Goal: Task Accomplishment & Management: Manage account settings

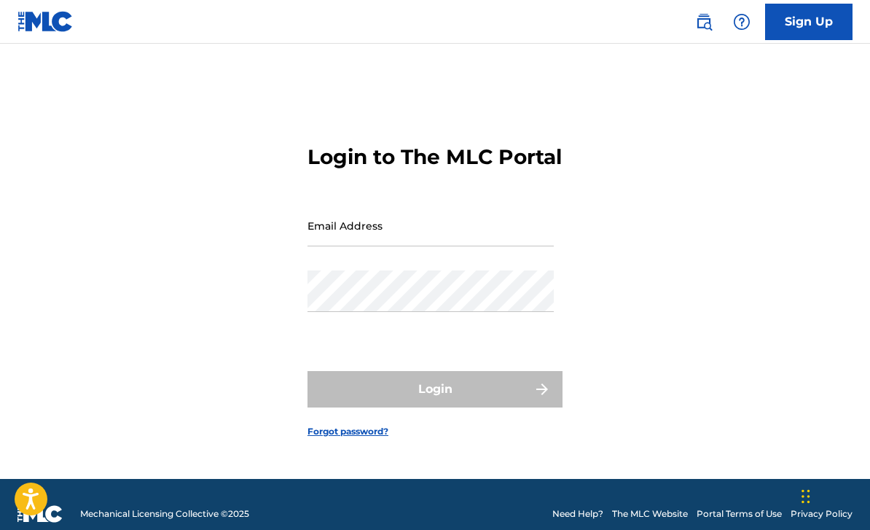
click at [436, 246] on input "Email Address" at bounding box center [430, 226] width 246 height 42
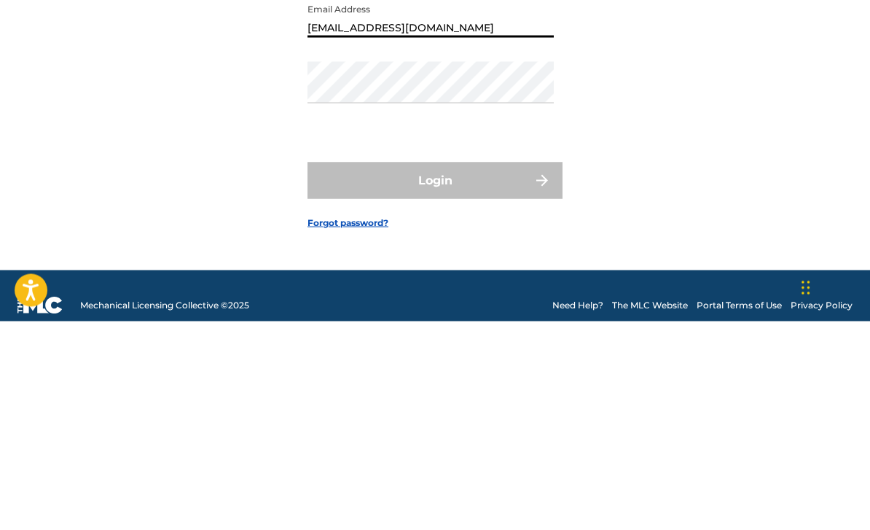
type input "[EMAIL_ADDRESS][DOMAIN_NAME]"
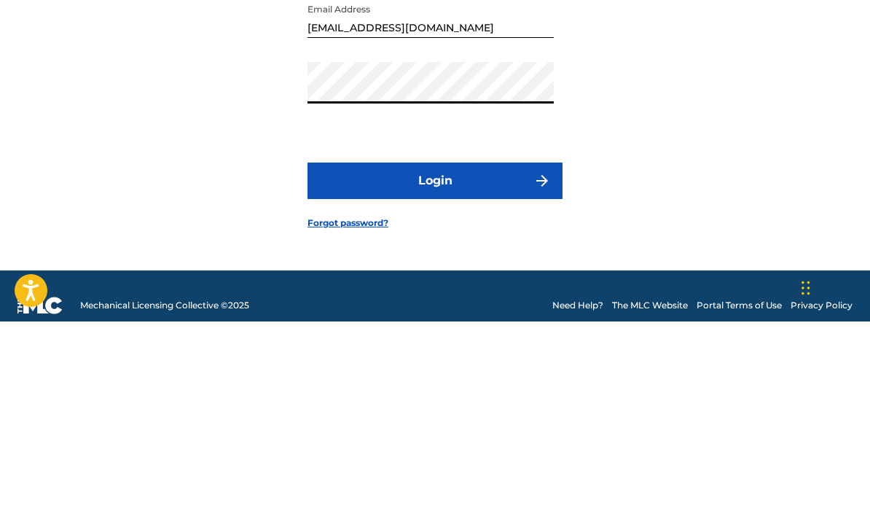
click at [509, 371] on button "Login" at bounding box center [434, 389] width 255 height 36
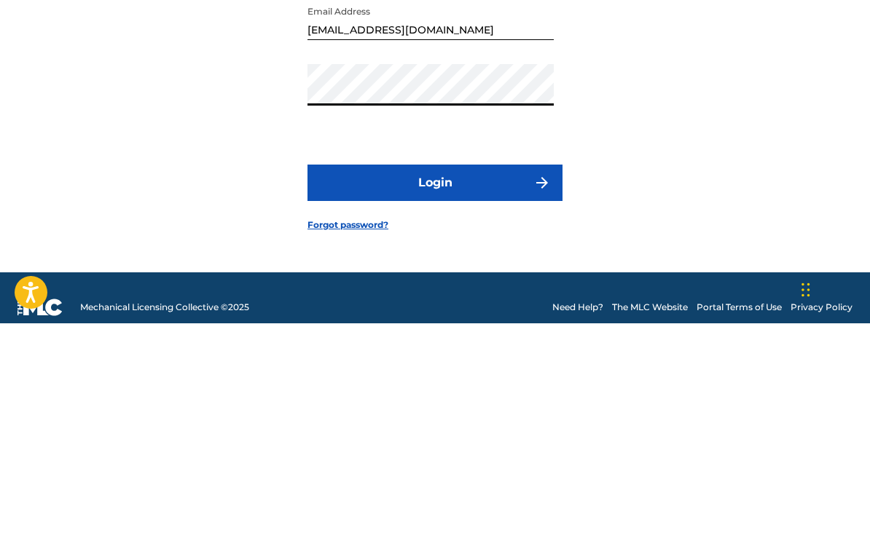
scroll to position [66, 0]
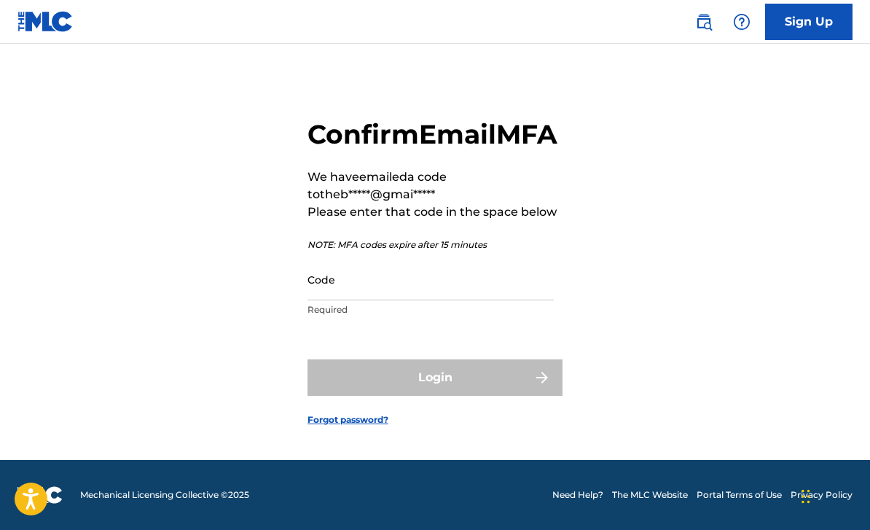
click at [409, 288] on input "Code" at bounding box center [430, 280] width 246 height 42
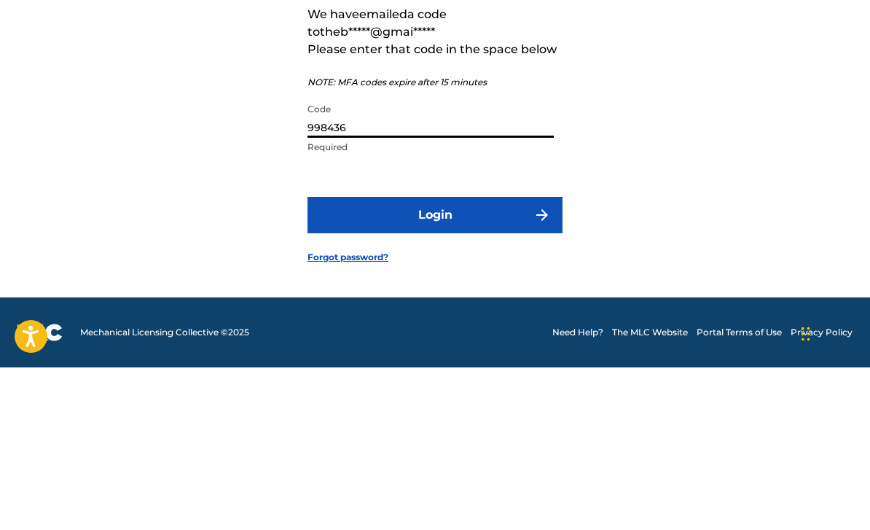
type input "998436"
click at [505, 359] on button "Login" at bounding box center [434, 377] width 255 height 36
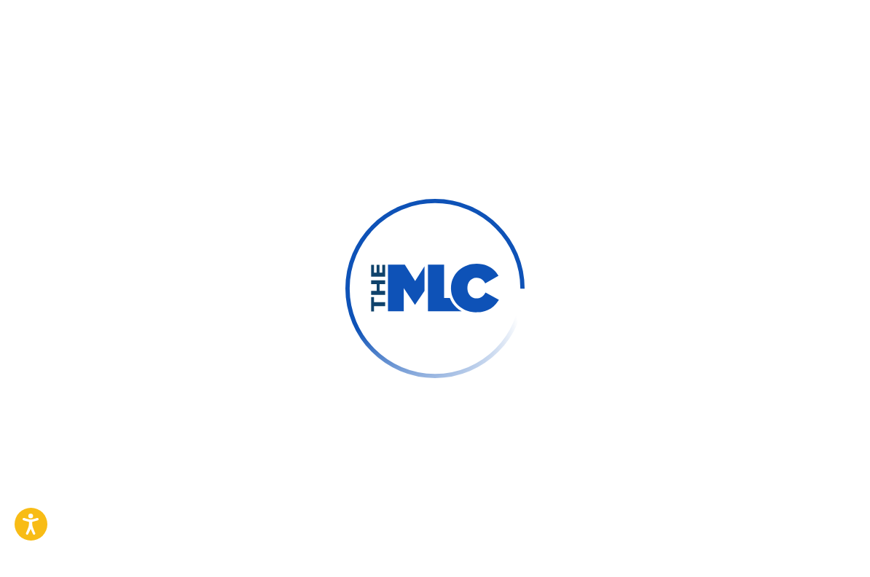
scroll to position [19, 0]
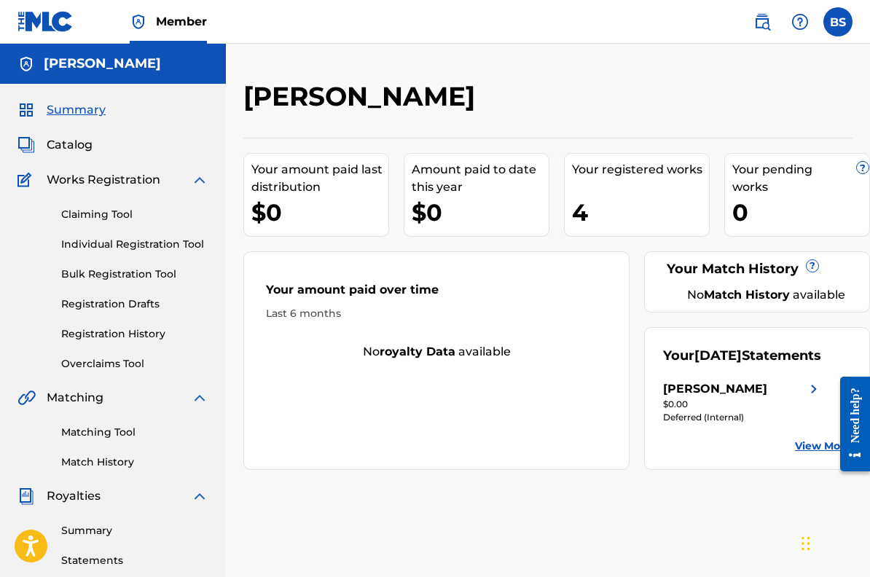
click at [799, 398] on div "[PERSON_NAME]" at bounding box center [743, 388] width 160 height 17
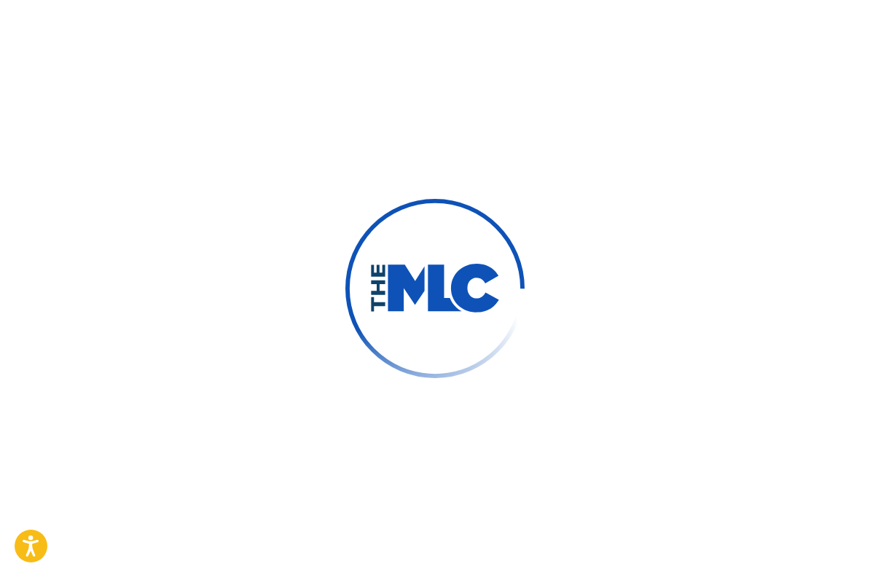
click at [847, 554] on div at bounding box center [435, 288] width 870 height 577
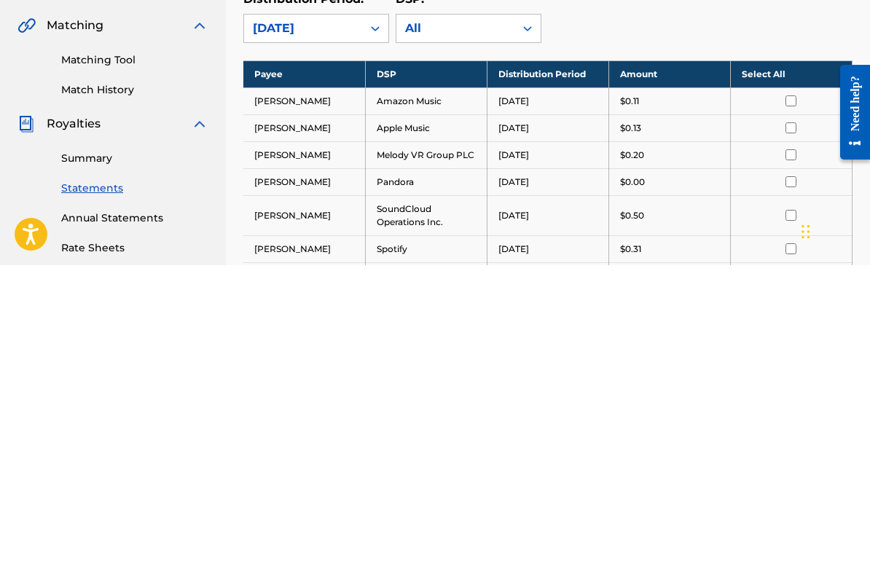
scroll to position [345, 0]
